Goal: Ask a question

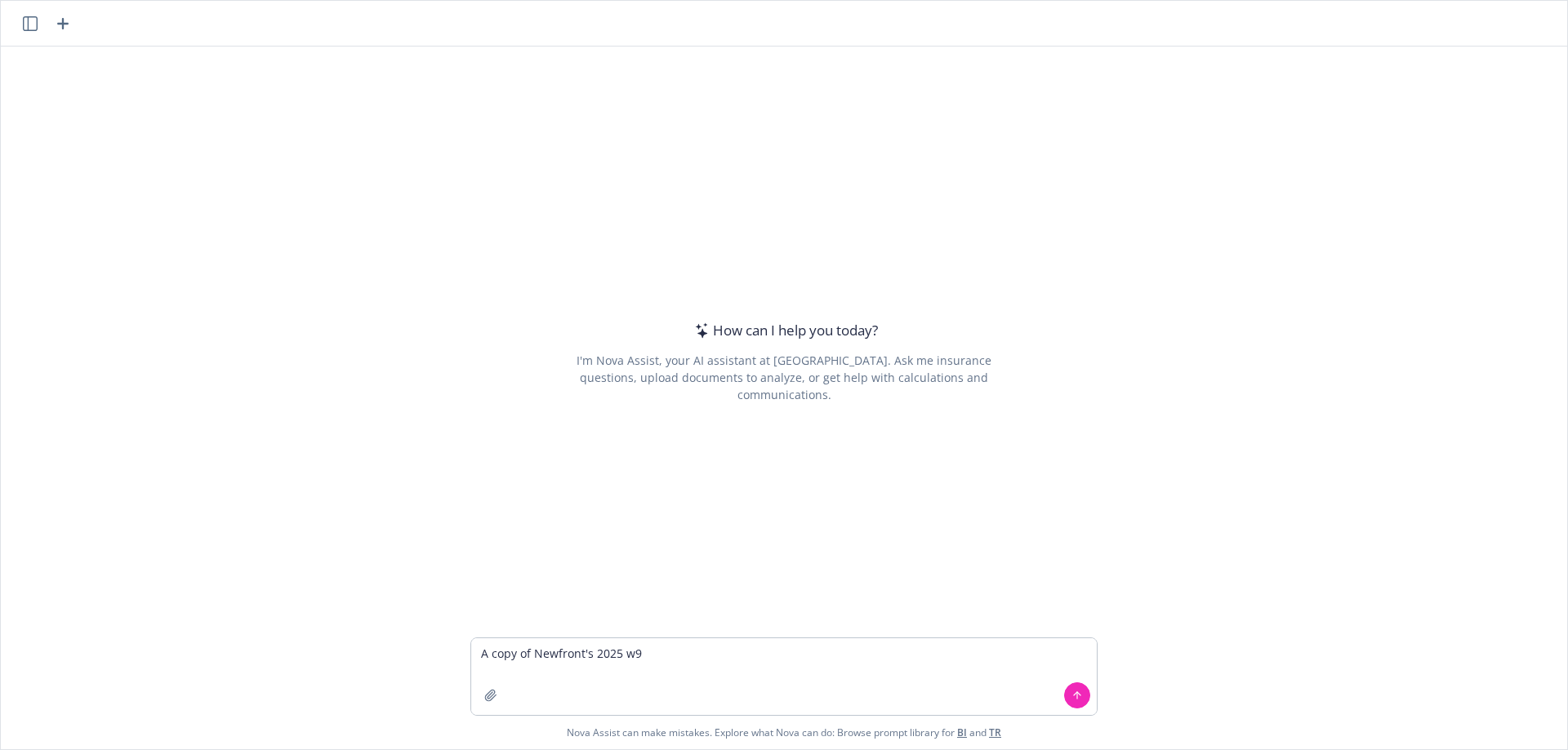
type textarea "A copy of Newfront's 2025 w9?"
